Goal: Find specific page/section: Find specific page/section

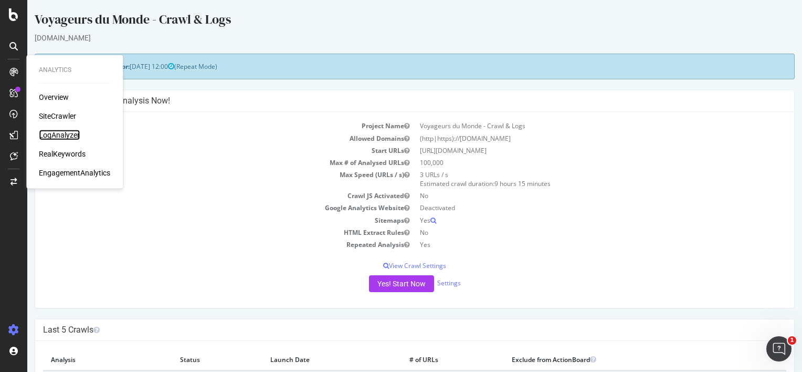
click at [53, 134] on div "LogAnalyzer" at bounding box center [59, 135] width 41 height 10
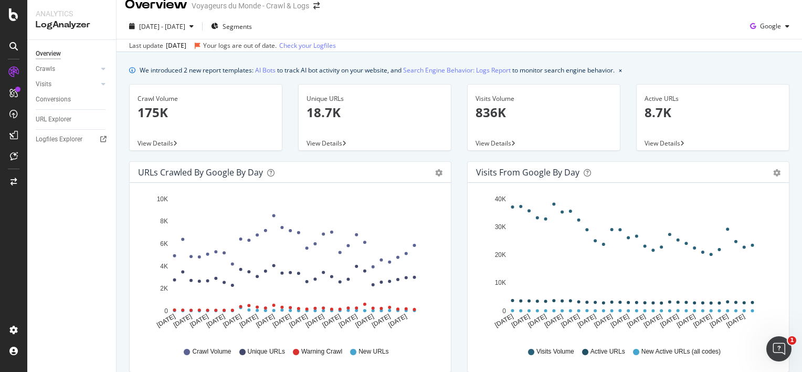
scroll to position [13, 0]
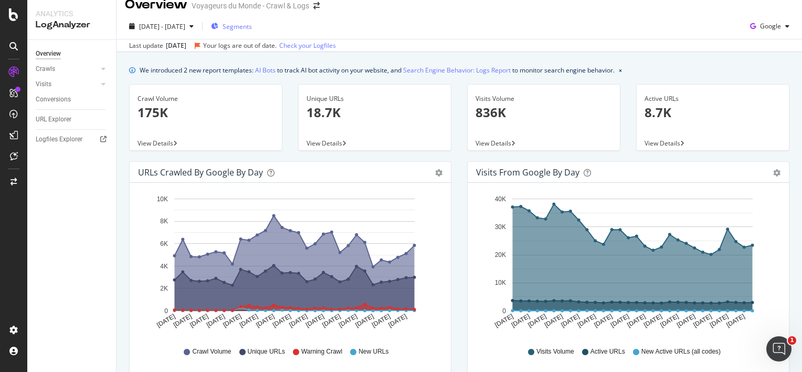
click at [252, 28] on span "Segments" at bounding box center [237, 26] width 29 height 9
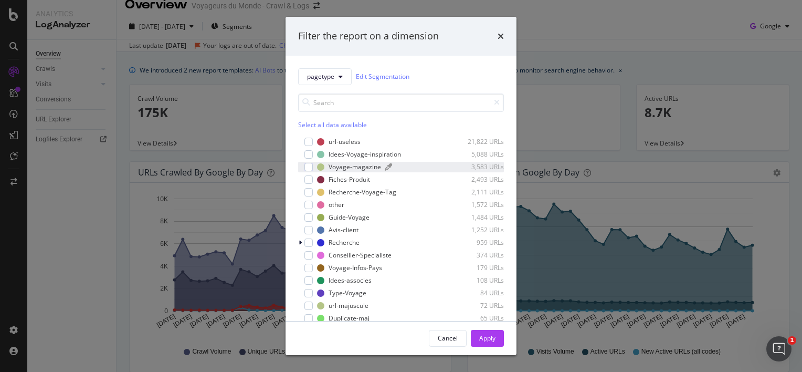
click at [330, 166] on div "Voyage-magazine" at bounding box center [355, 166] width 52 height 9
click at [490, 336] on div "Apply" at bounding box center [487, 337] width 16 height 9
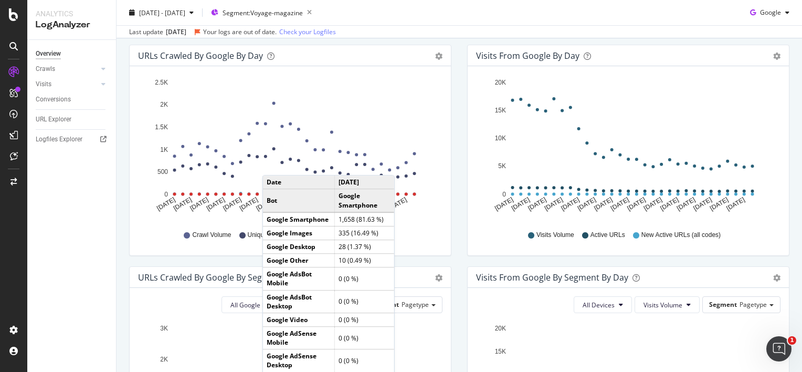
scroll to position [38, 0]
